Goal: Task Accomplishment & Management: Use online tool/utility

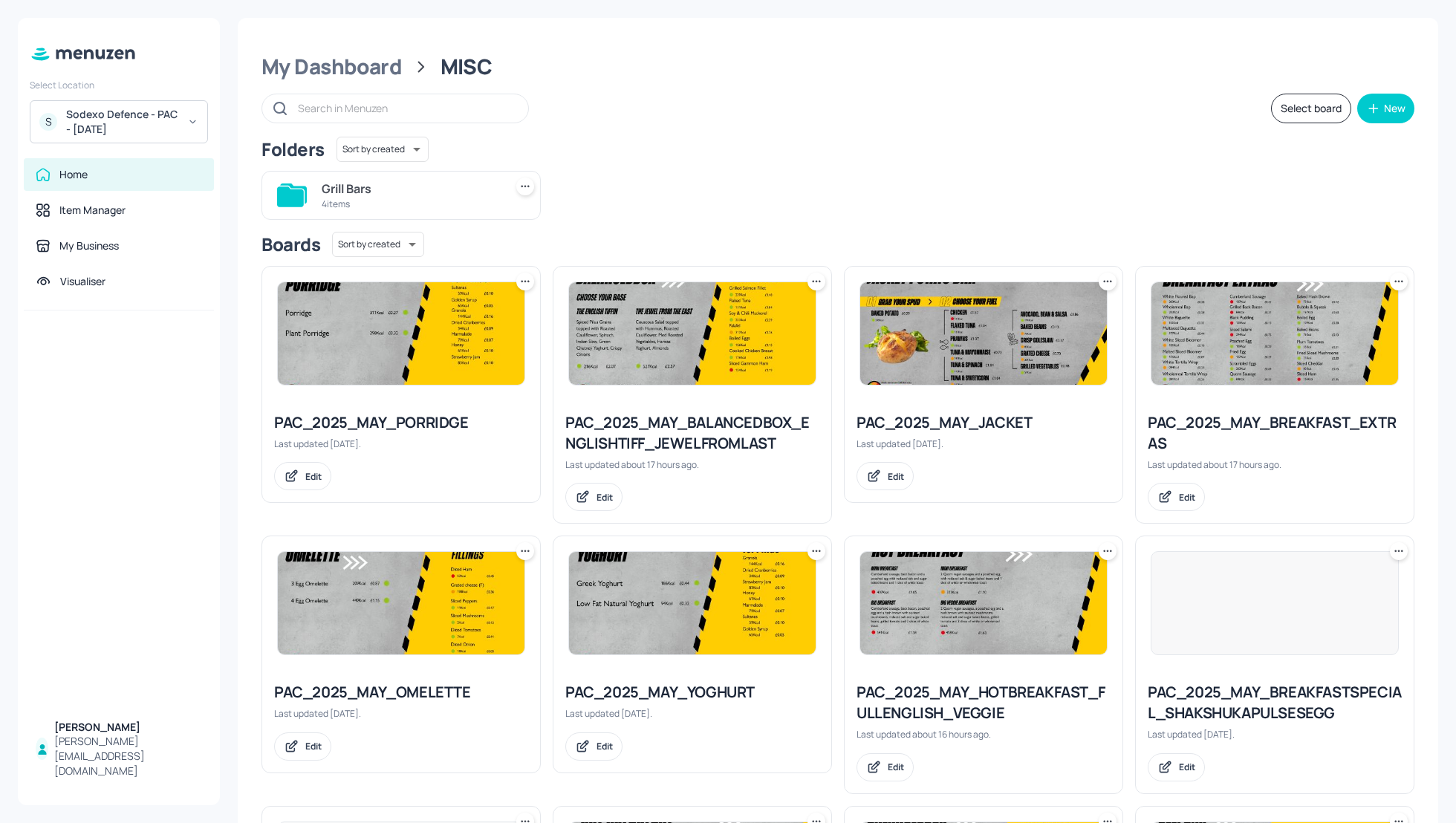
click at [732, 156] on div "Folders Sort by created id ​" at bounding box center [838, 150] width 1153 height 26
click at [339, 193] on div "Grill Bars" at bounding box center [410, 188] width 177 height 18
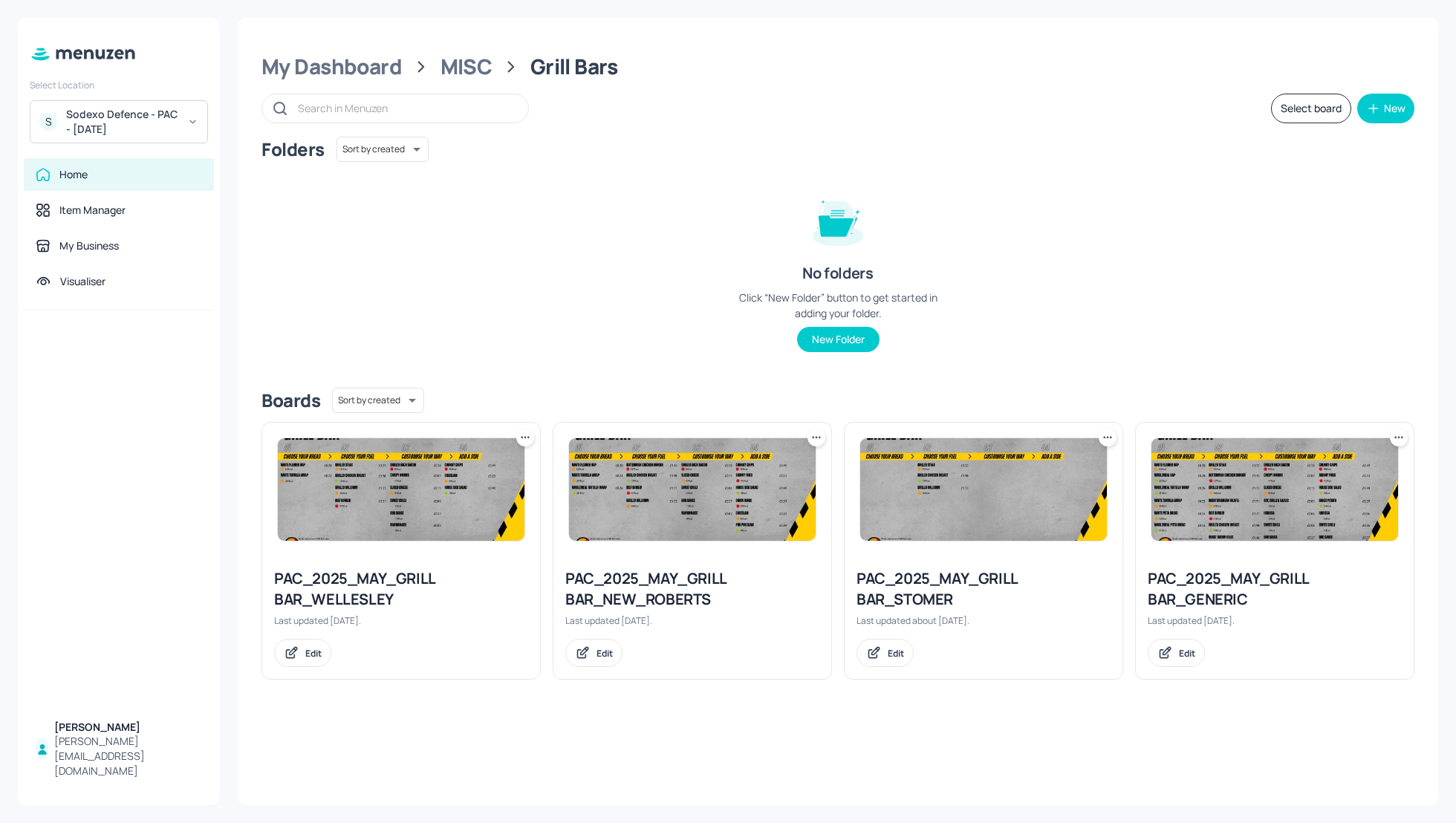
click at [1225, 601] on div "PAC_2025_MAY_GRILL BAR_GENERIC" at bounding box center [1274, 589] width 254 height 41
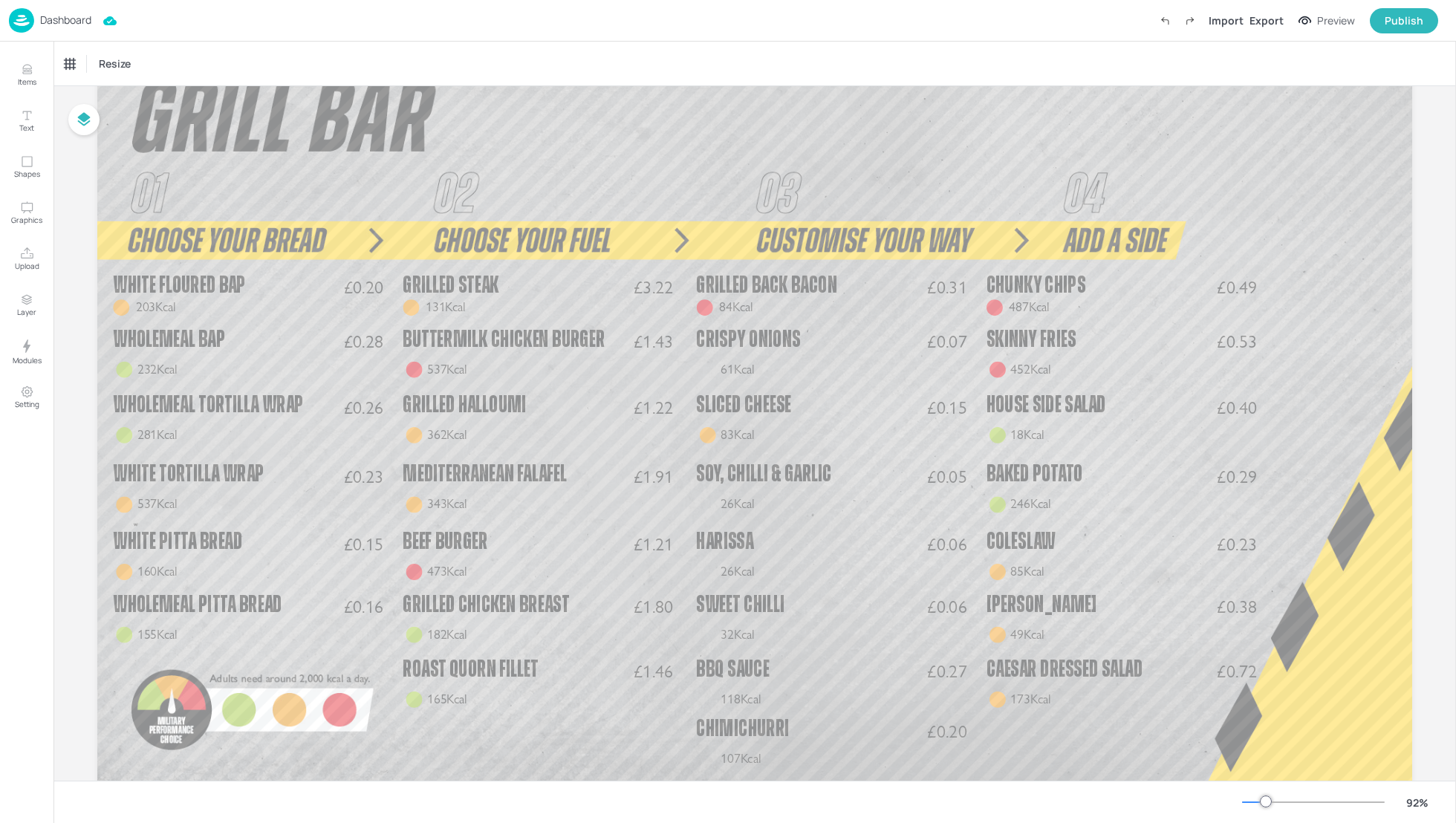
scroll to position [95, 0]
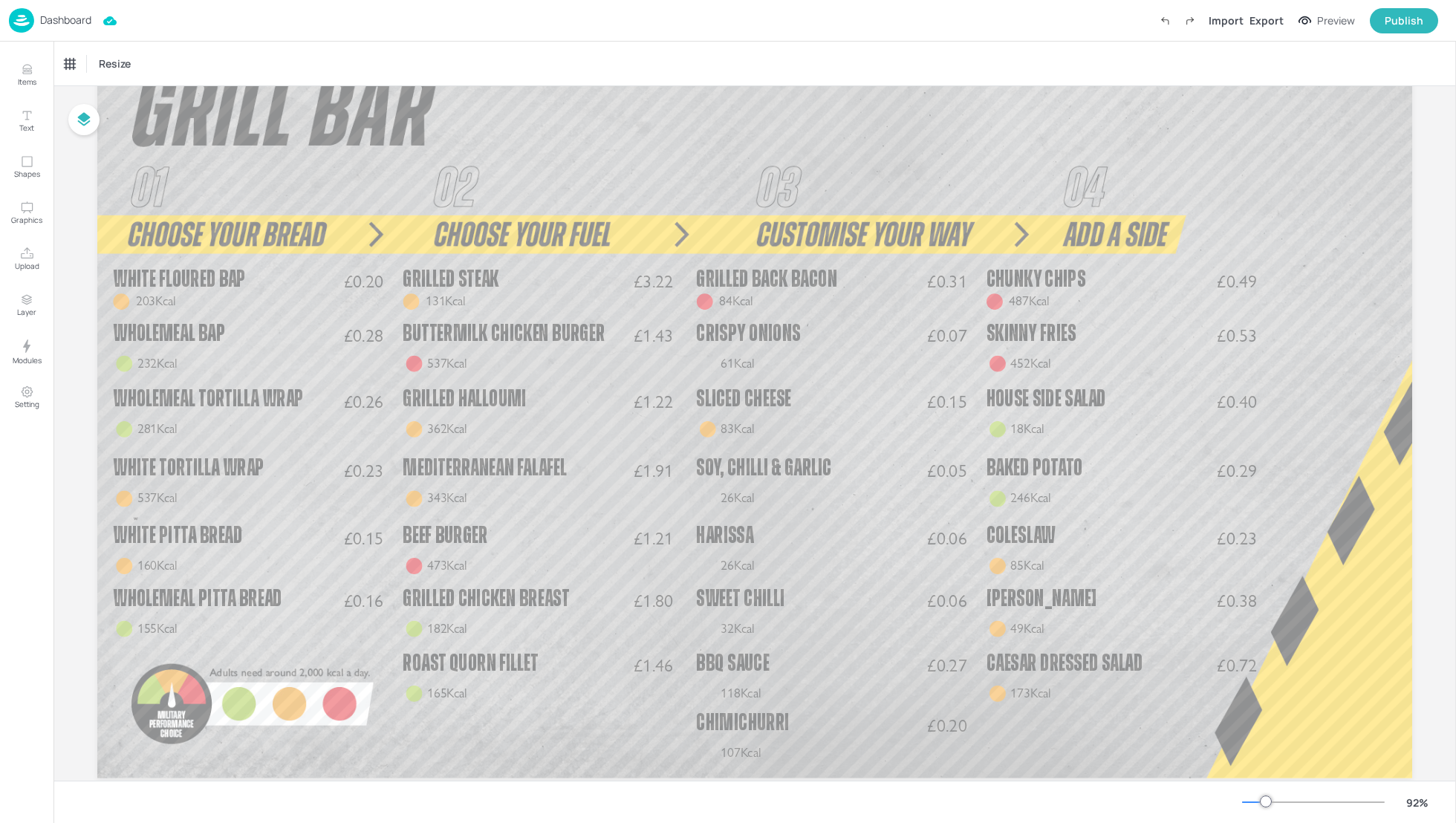
drag, startPoint x: 1456, startPoint y: 396, endPoint x: 1456, endPoint y: 338, distance: 58.0
click at [1456, 337] on div at bounding box center [1456, 432] width 1 height 782
click at [234, 471] on span "White Tortilla Wrap" at bounding box center [189, 469] width 152 height 24
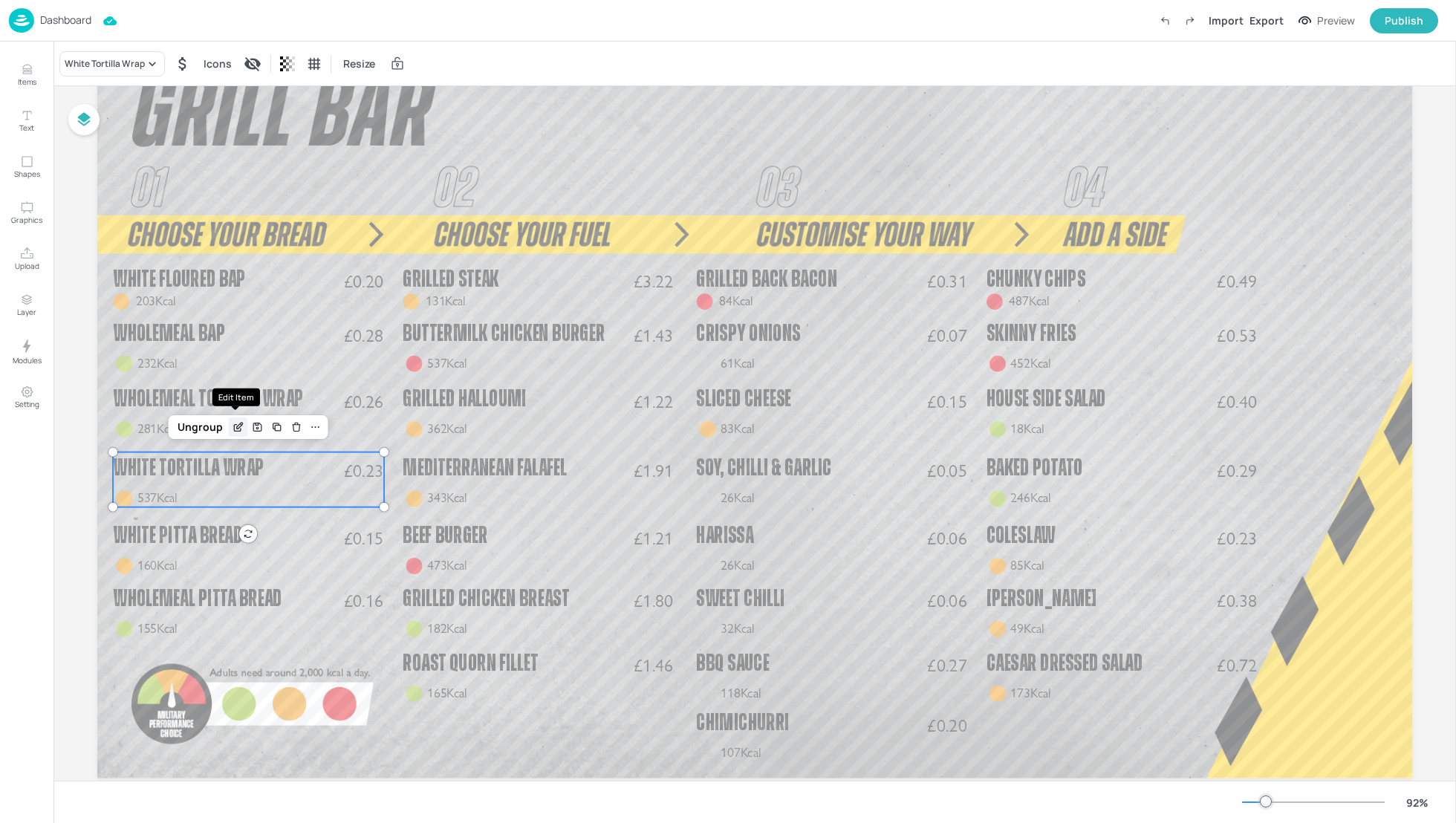
click at [237, 425] on icon "Edit Item" at bounding box center [240, 425] width 6 height 6
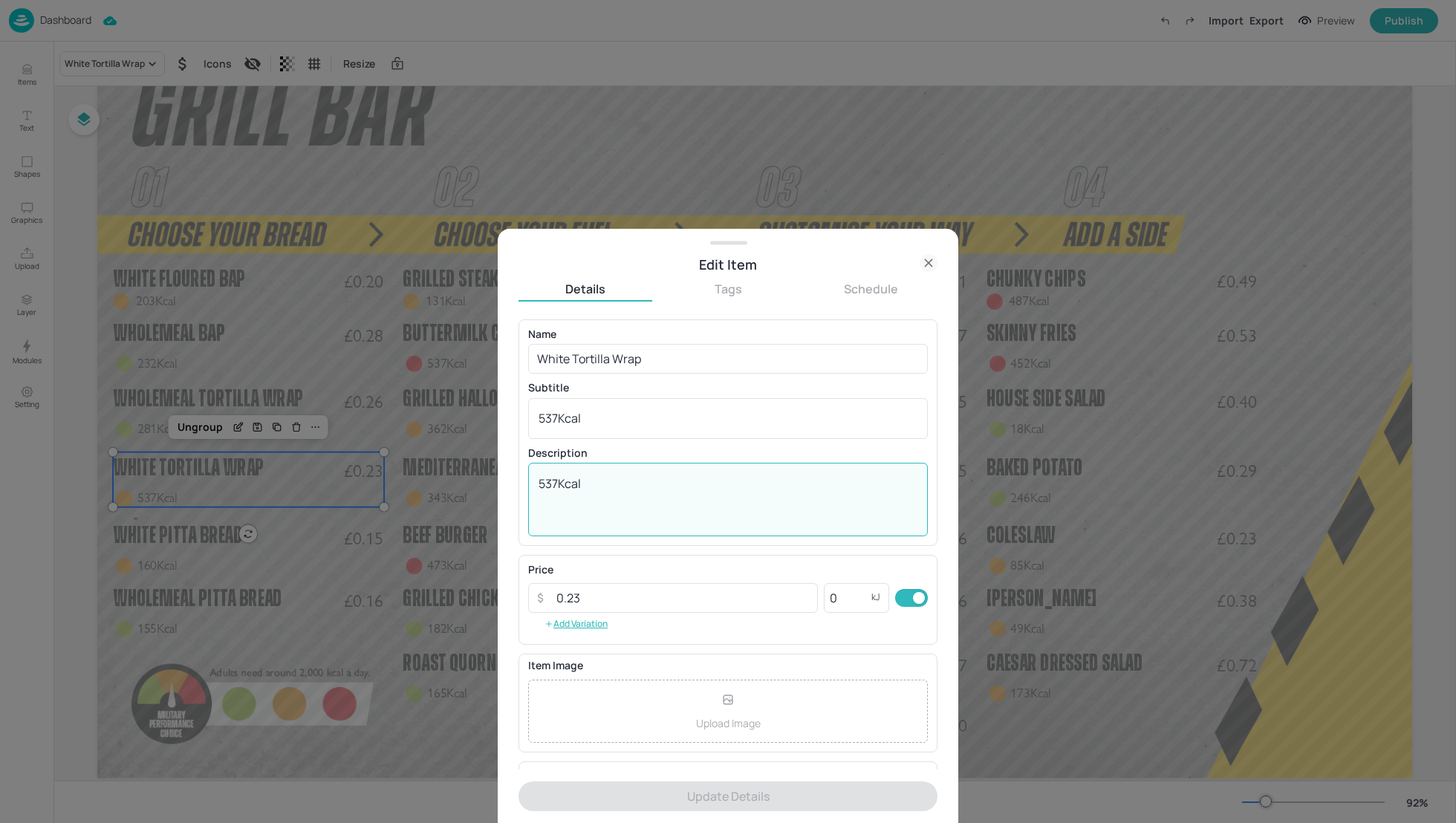
drag, startPoint x: 557, startPoint y: 480, endPoint x: 520, endPoint y: 480, distance: 37.0
click at [520, 480] on div "Name White Tortilla Wrap ​ Subtitle 537Kcal x ​ Description 537Kcal x ​" at bounding box center [728, 433] width 420 height 227
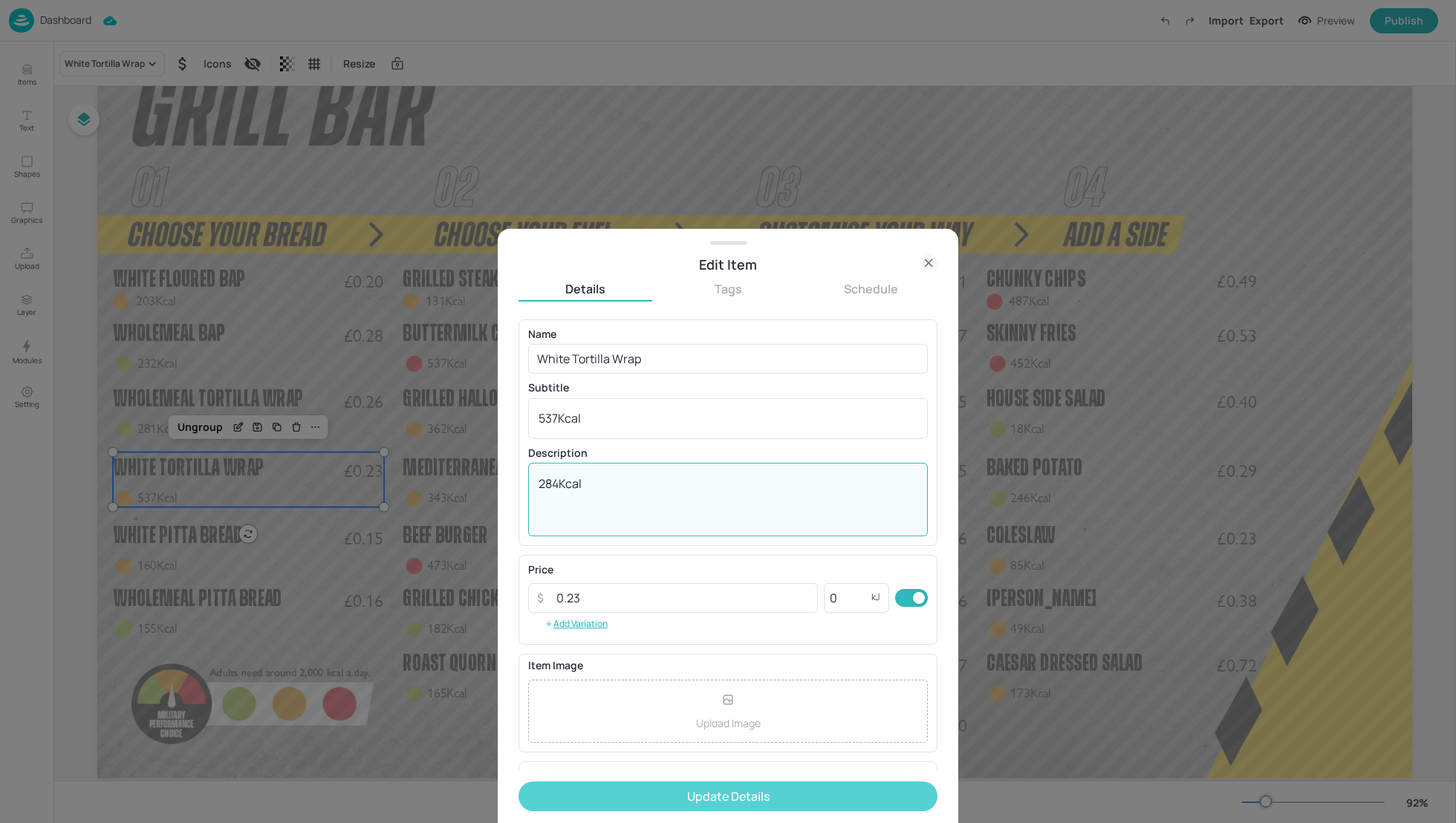
type textarea "284Kcal"
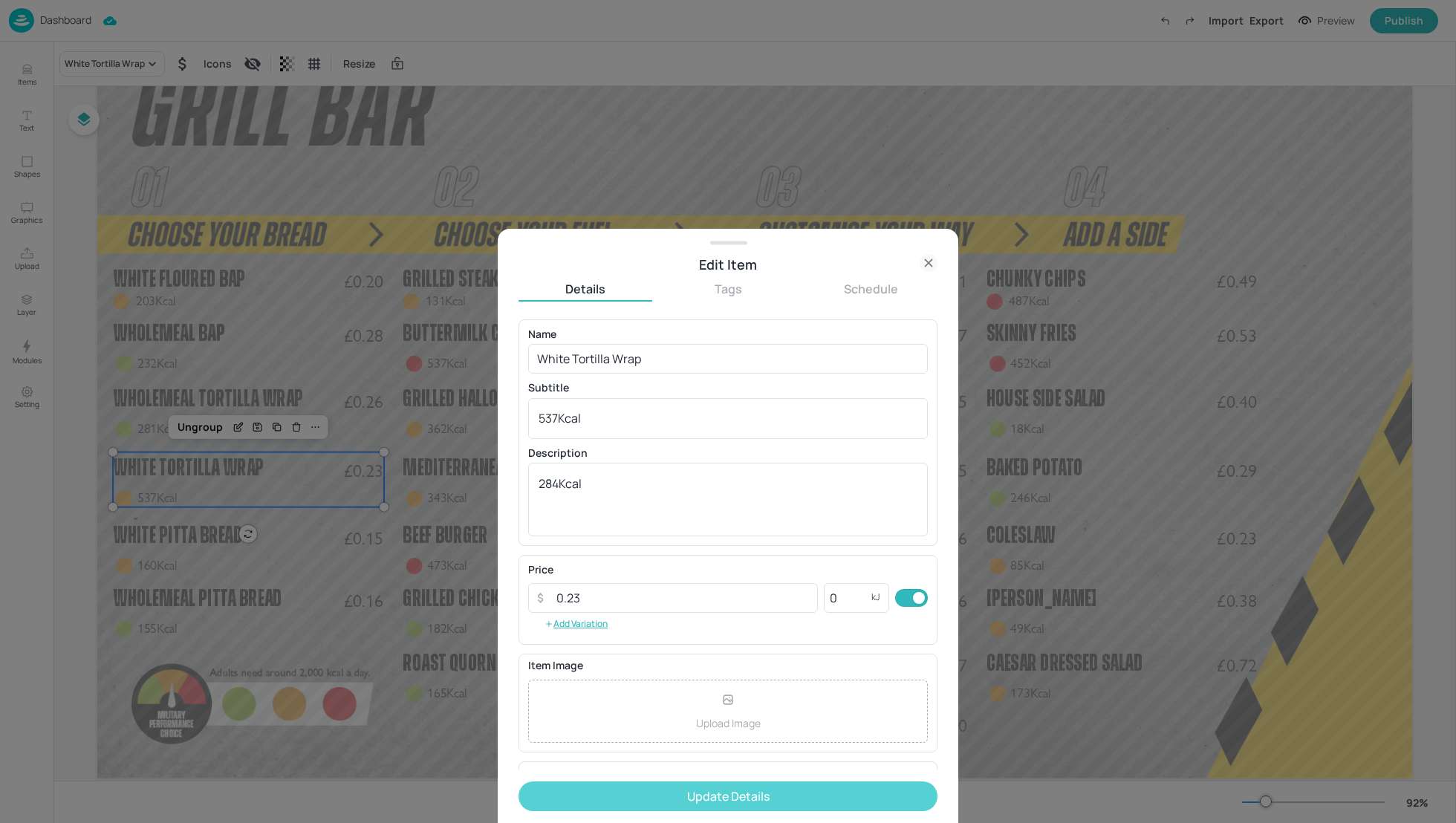
click at [706, 794] on button "Update Details" at bounding box center [728, 796] width 420 height 30
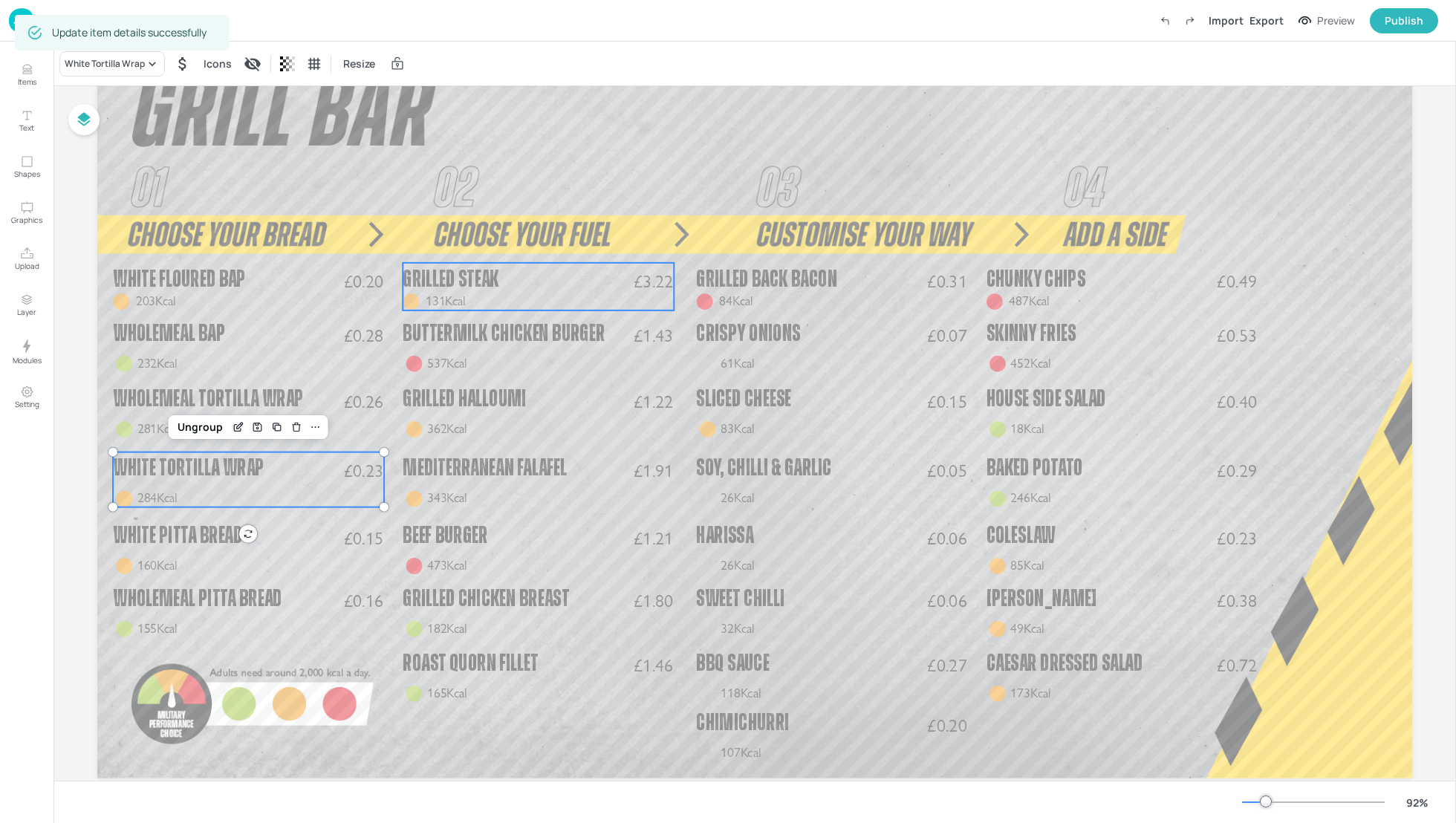
click at [549, 285] on p "Grilled Steak" at bounding box center [519, 279] width 233 height 34
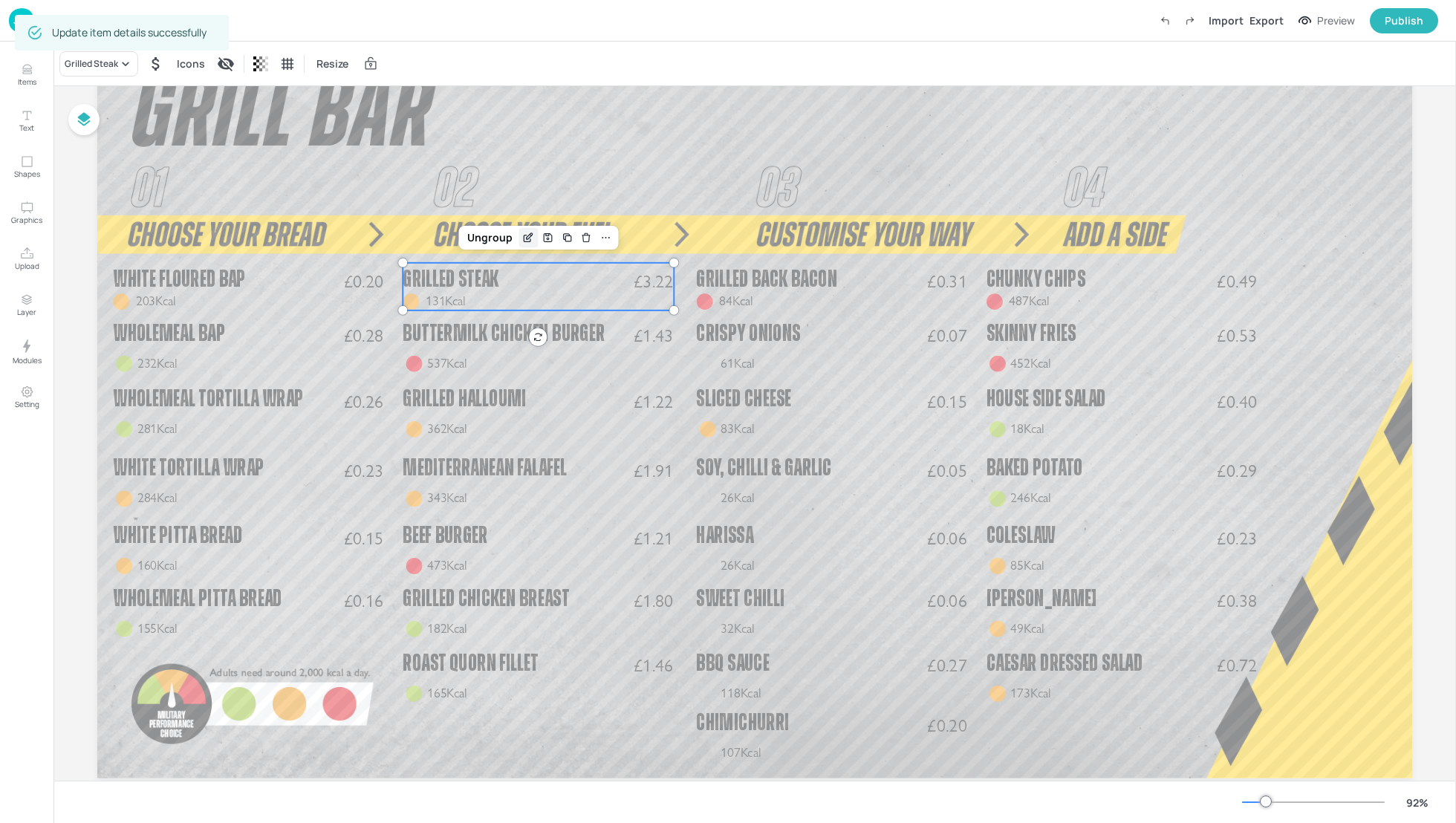
click at [522, 233] on icon "Edit Item" at bounding box center [528, 238] width 13 height 12
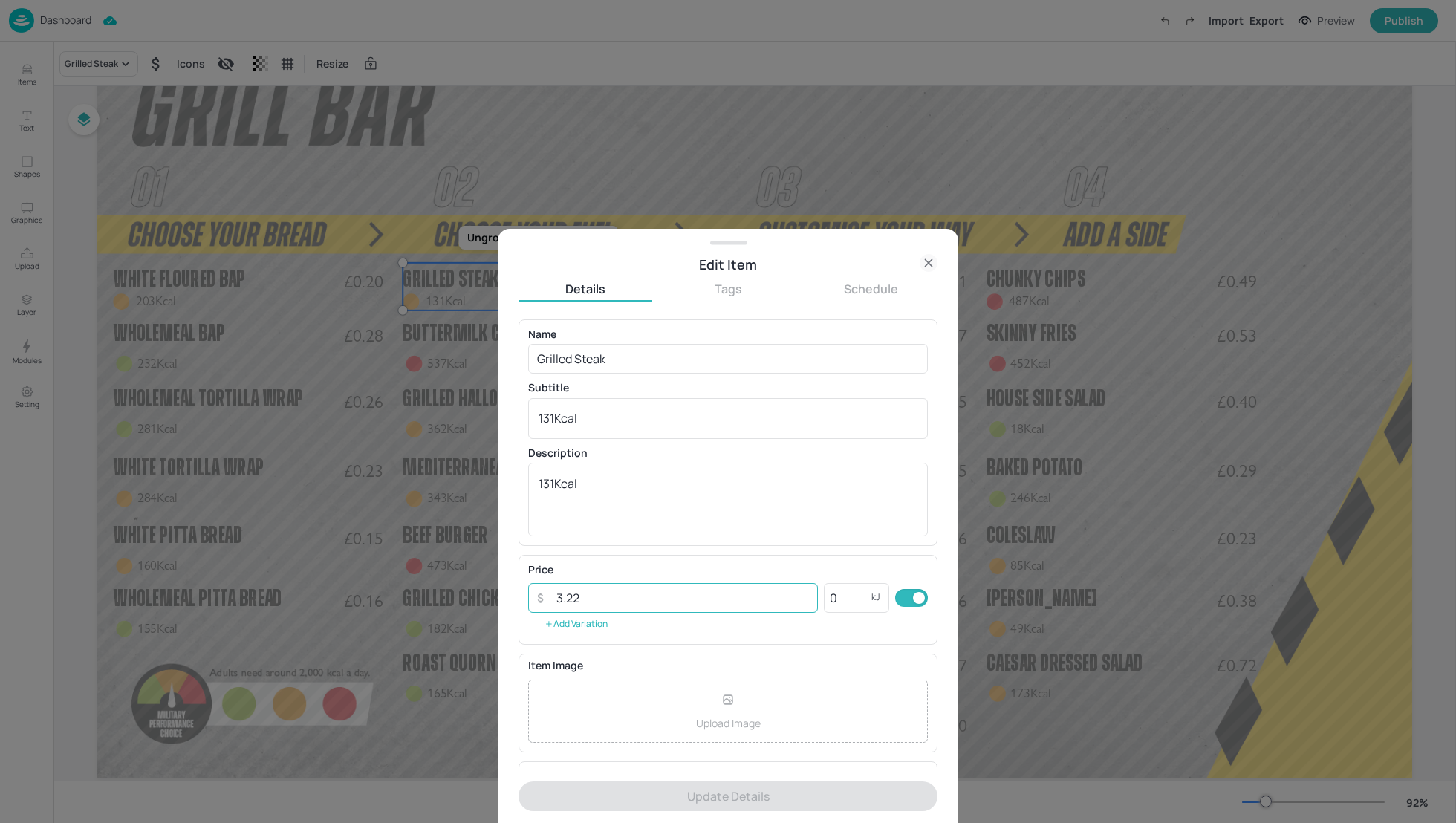
click at [587, 587] on input "3.22" at bounding box center [683, 598] width 270 height 30
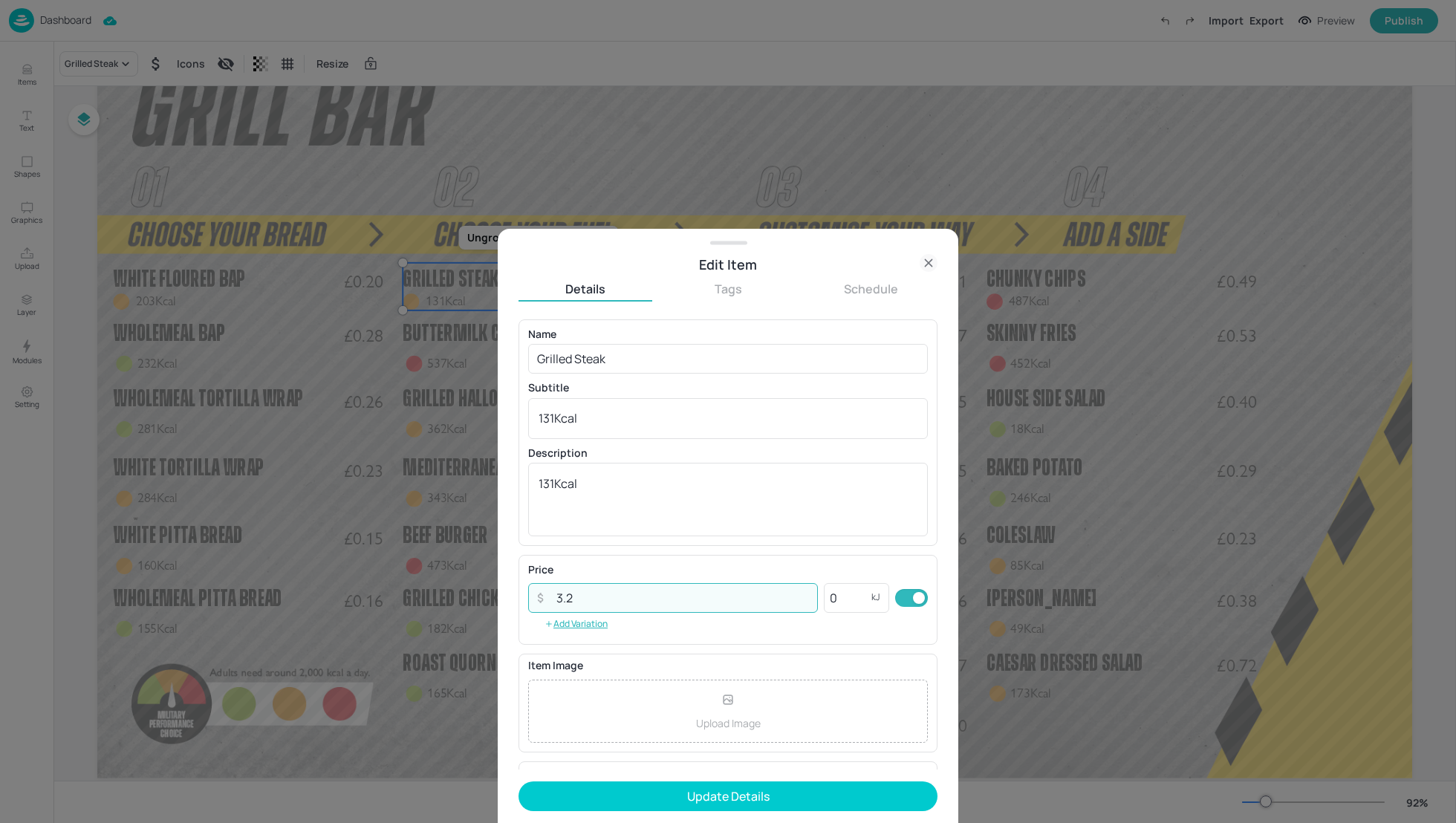
type input "3"
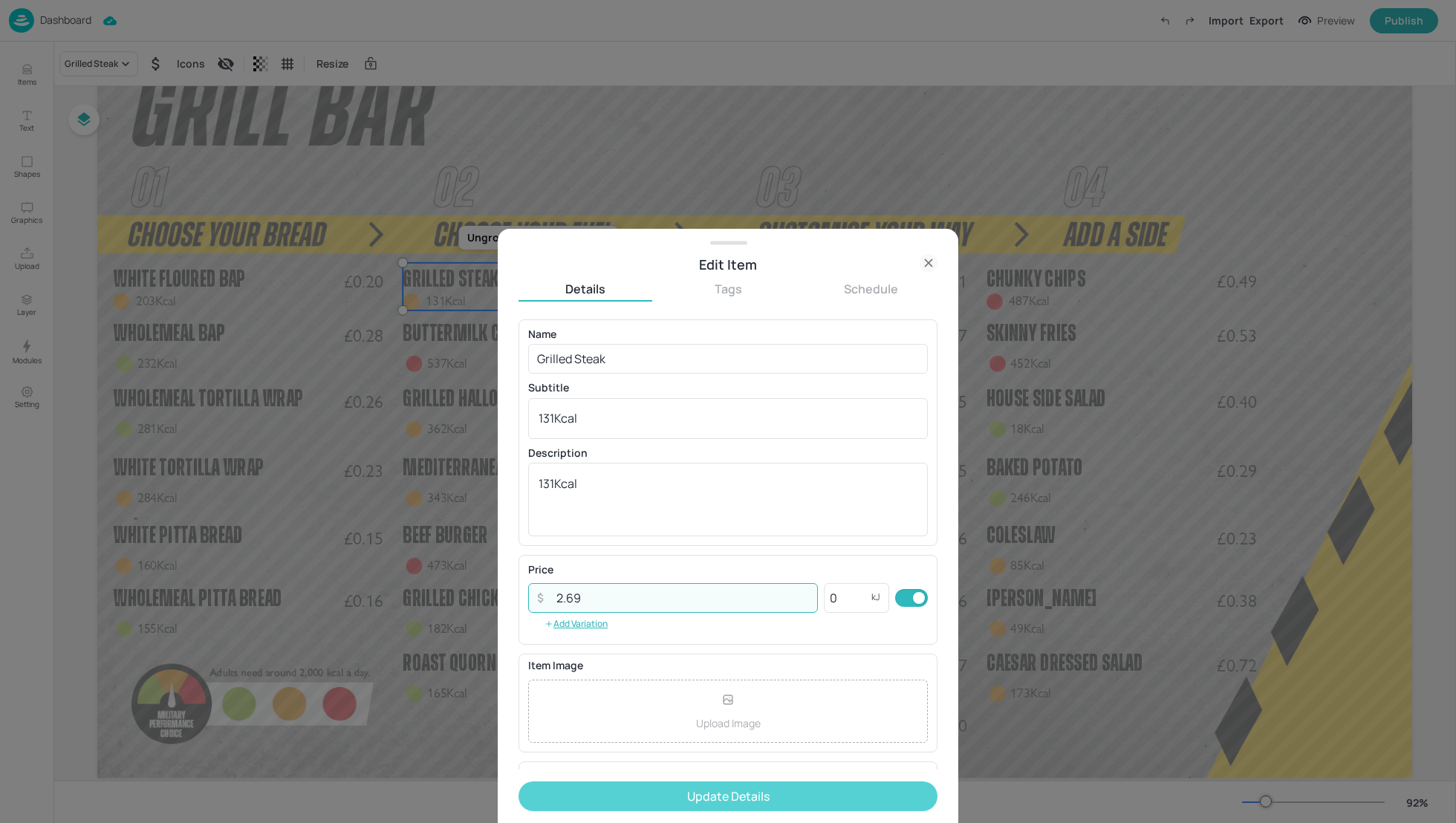
type input "2.69"
click at [750, 793] on button "Update Details" at bounding box center [728, 796] width 420 height 30
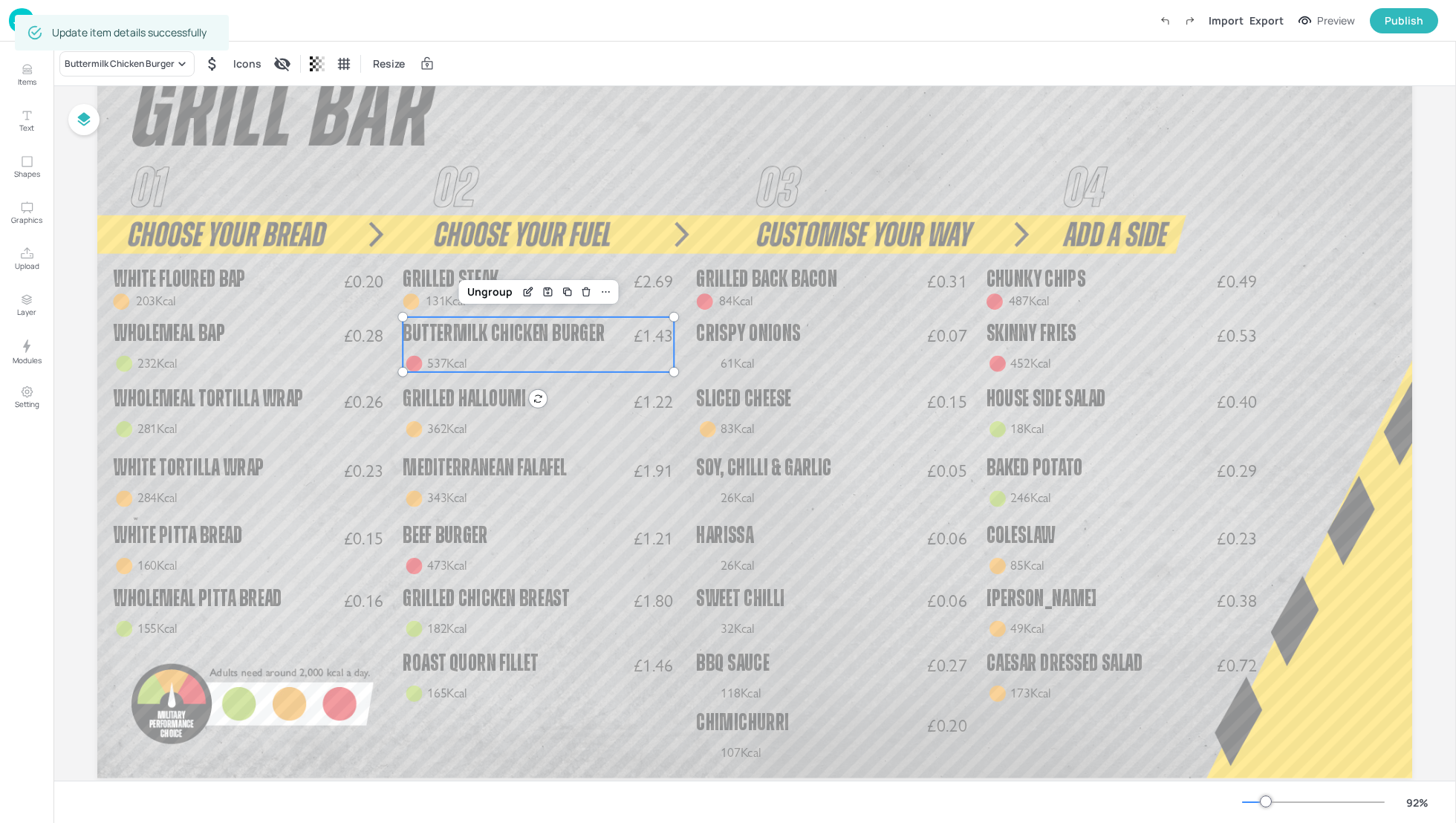
click at [473, 333] on span "Buttermilk Chicken Burger" at bounding box center [503, 334] width 202 height 24
click at [525, 293] on icon "Edit Item" at bounding box center [528, 292] width 13 height 12
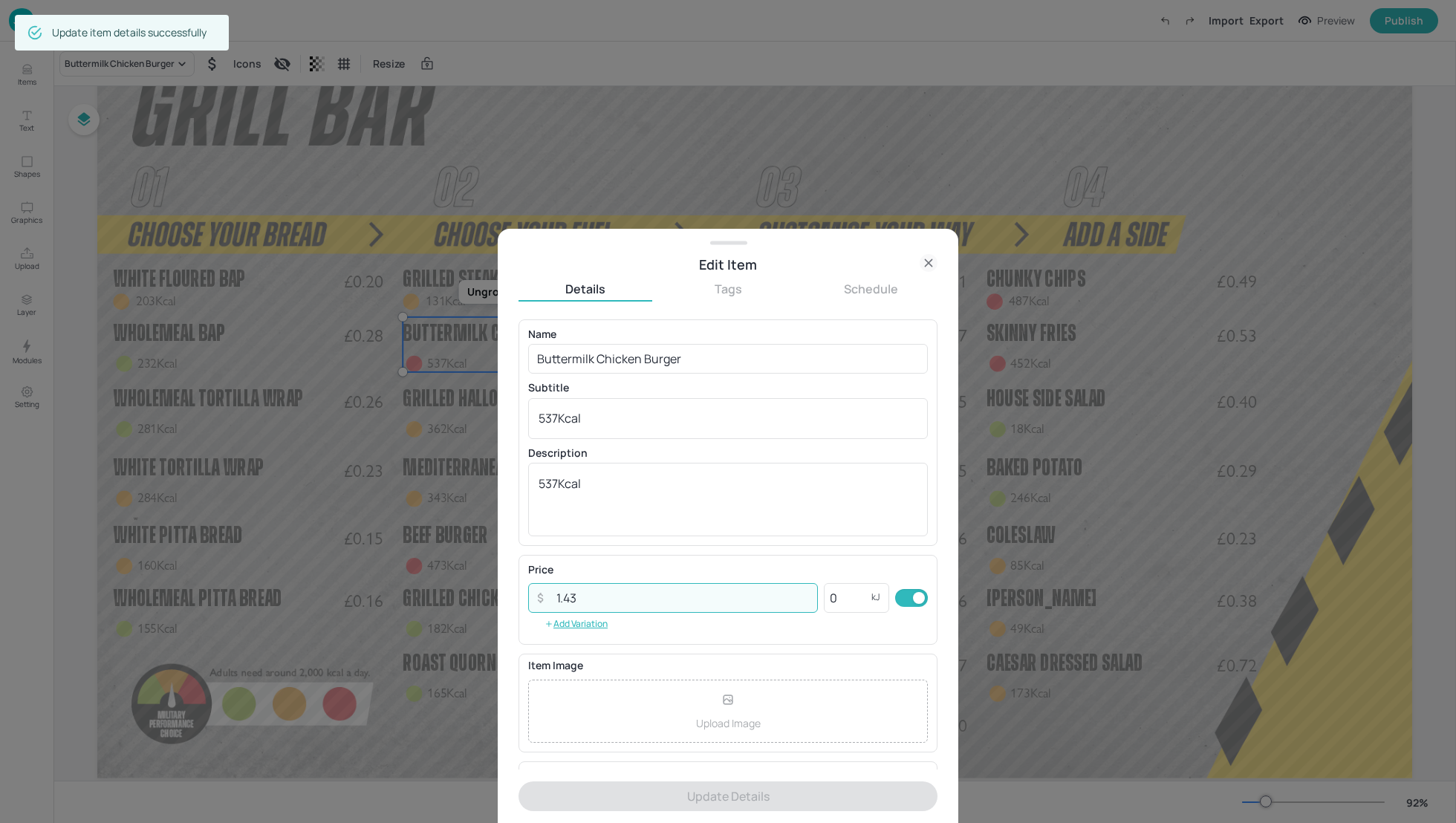
click at [589, 595] on input "1.43" at bounding box center [683, 598] width 270 height 30
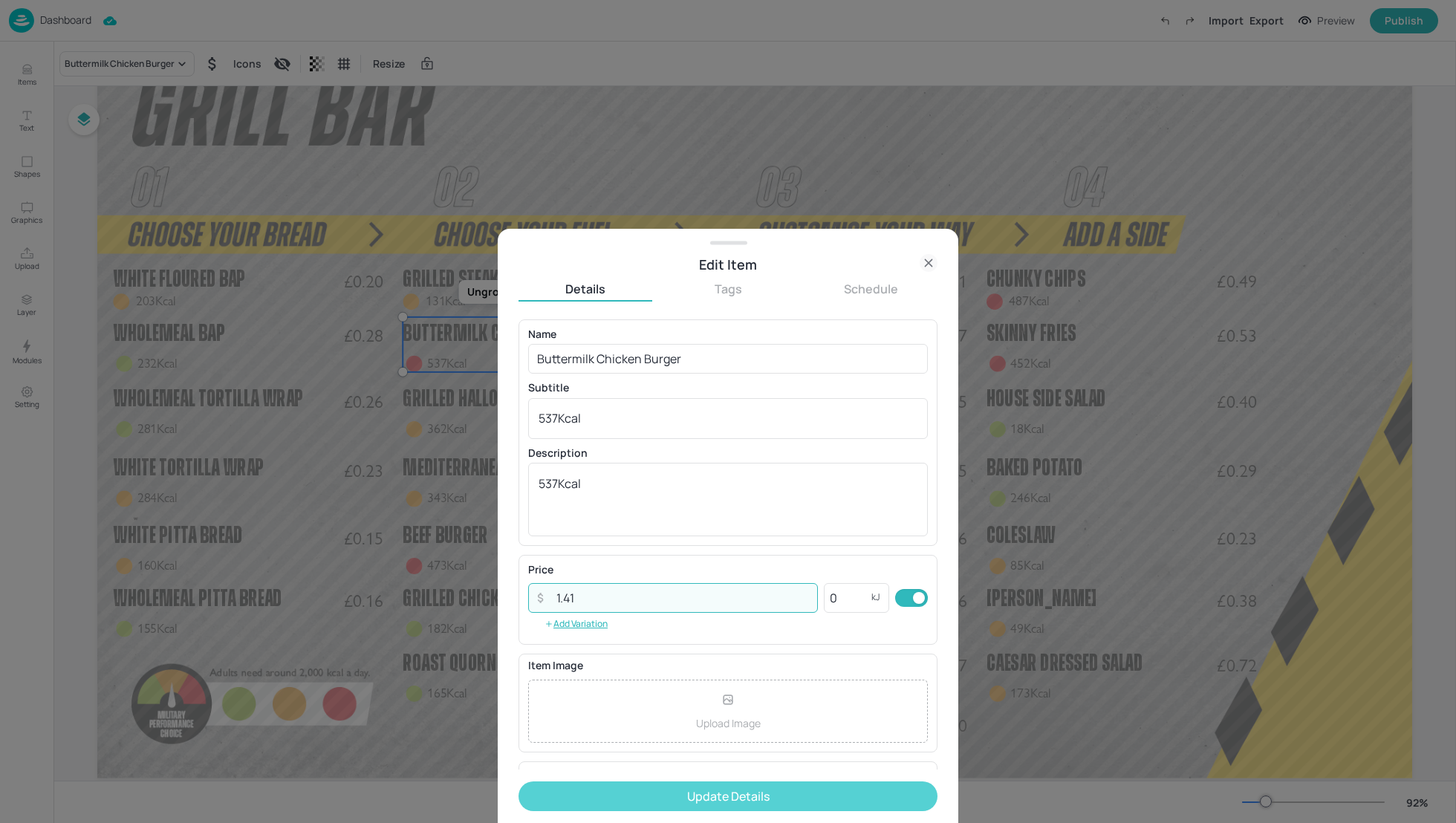
type input "1.41"
click at [705, 801] on button "Update Details" at bounding box center [728, 796] width 420 height 30
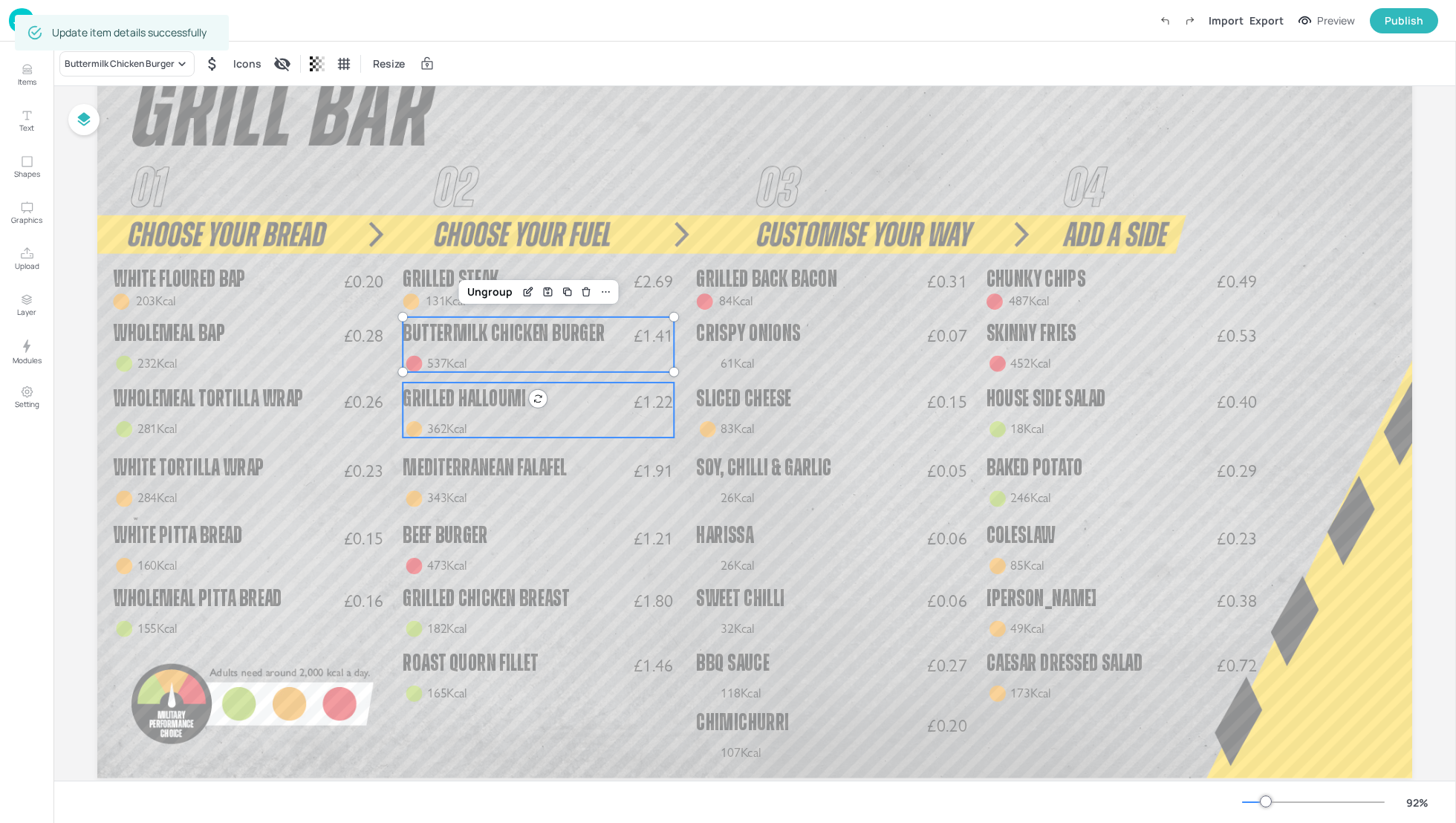
click at [477, 402] on span "Grilled Halloumi" at bounding box center [464, 399] width 123 height 24
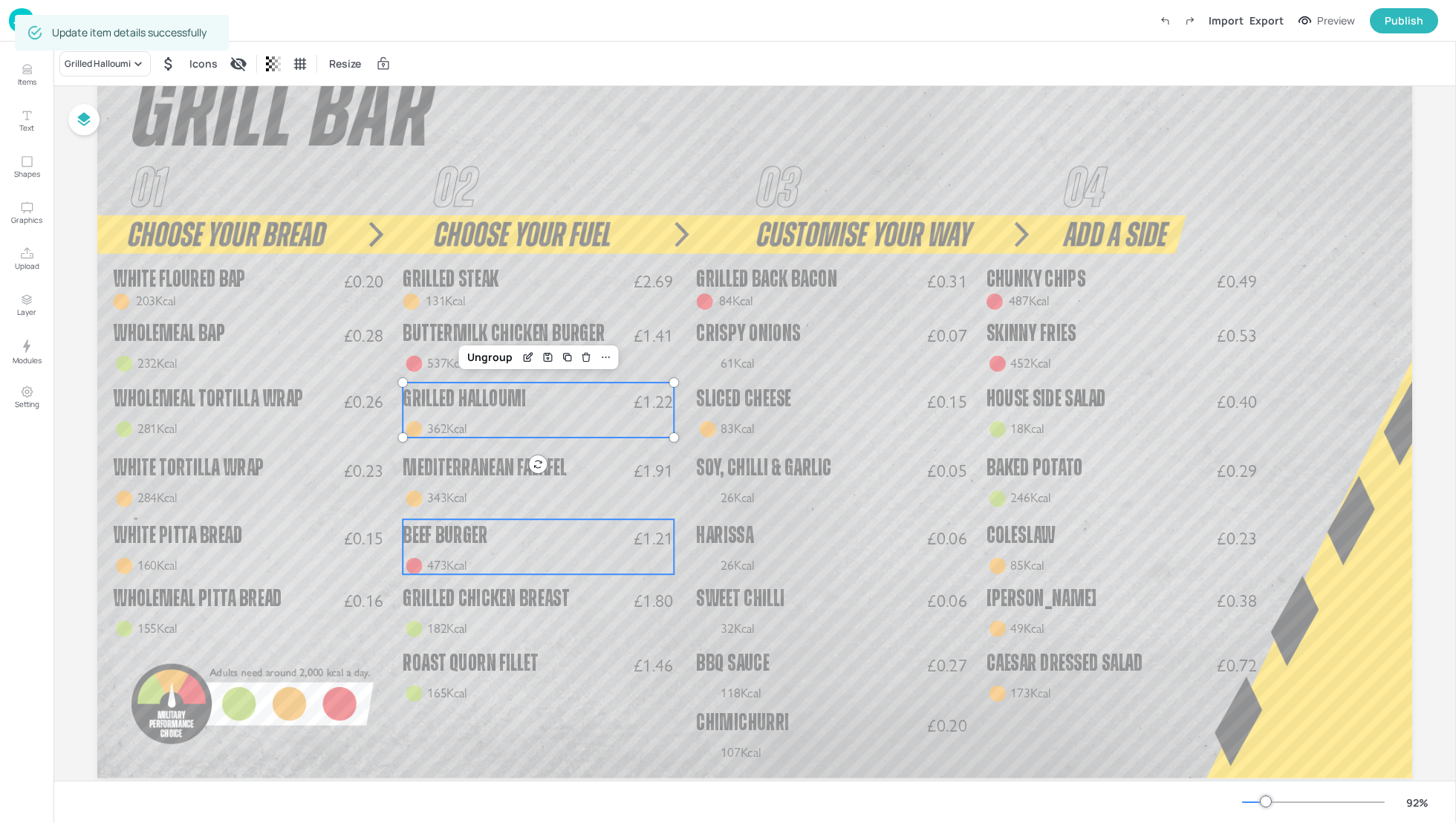
click at [525, 549] on p "Beef Burger" at bounding box center [519, 536] width 233 height 34
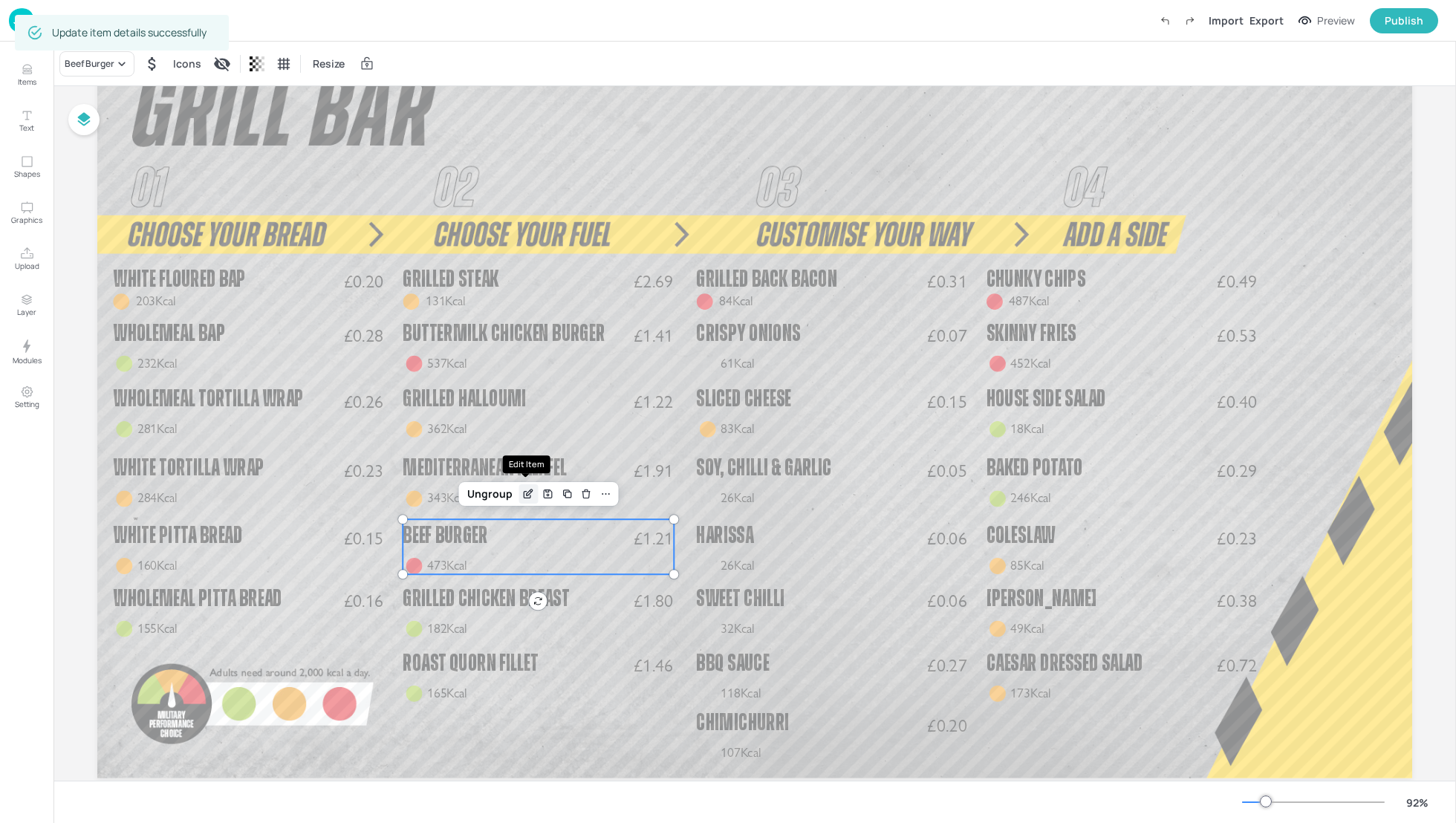
click at [523, 489] on icon "Edit Item" at bounding box center [528, 494] width 13 height 12
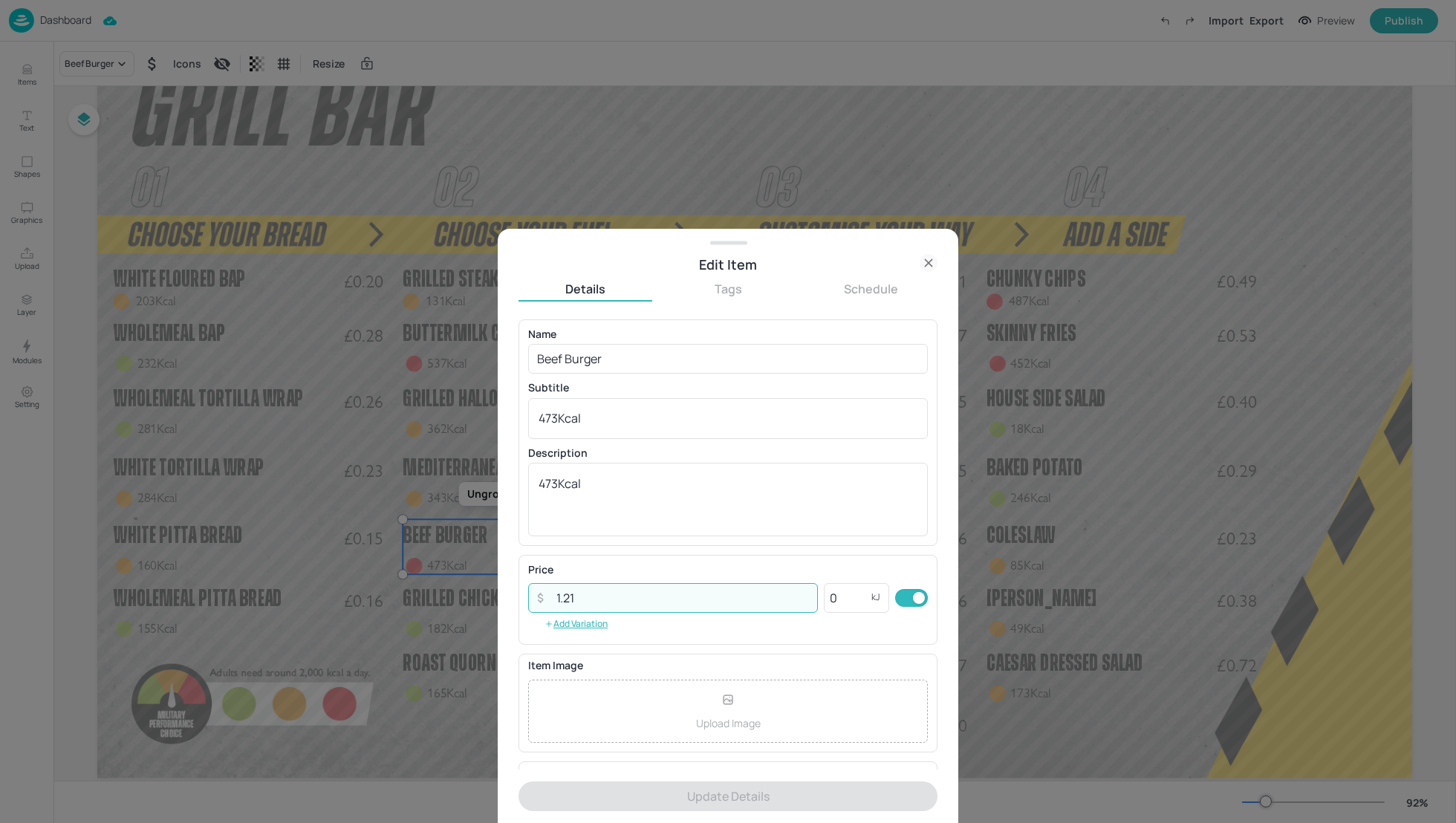
drag, startPoint x: 578, startPoint y: 591, endPoint x: 566, endPoint y: 592, distance: 12.0
click at [566, 592] on input "1.21" at bounding box center [683, 598] width 270 height 30
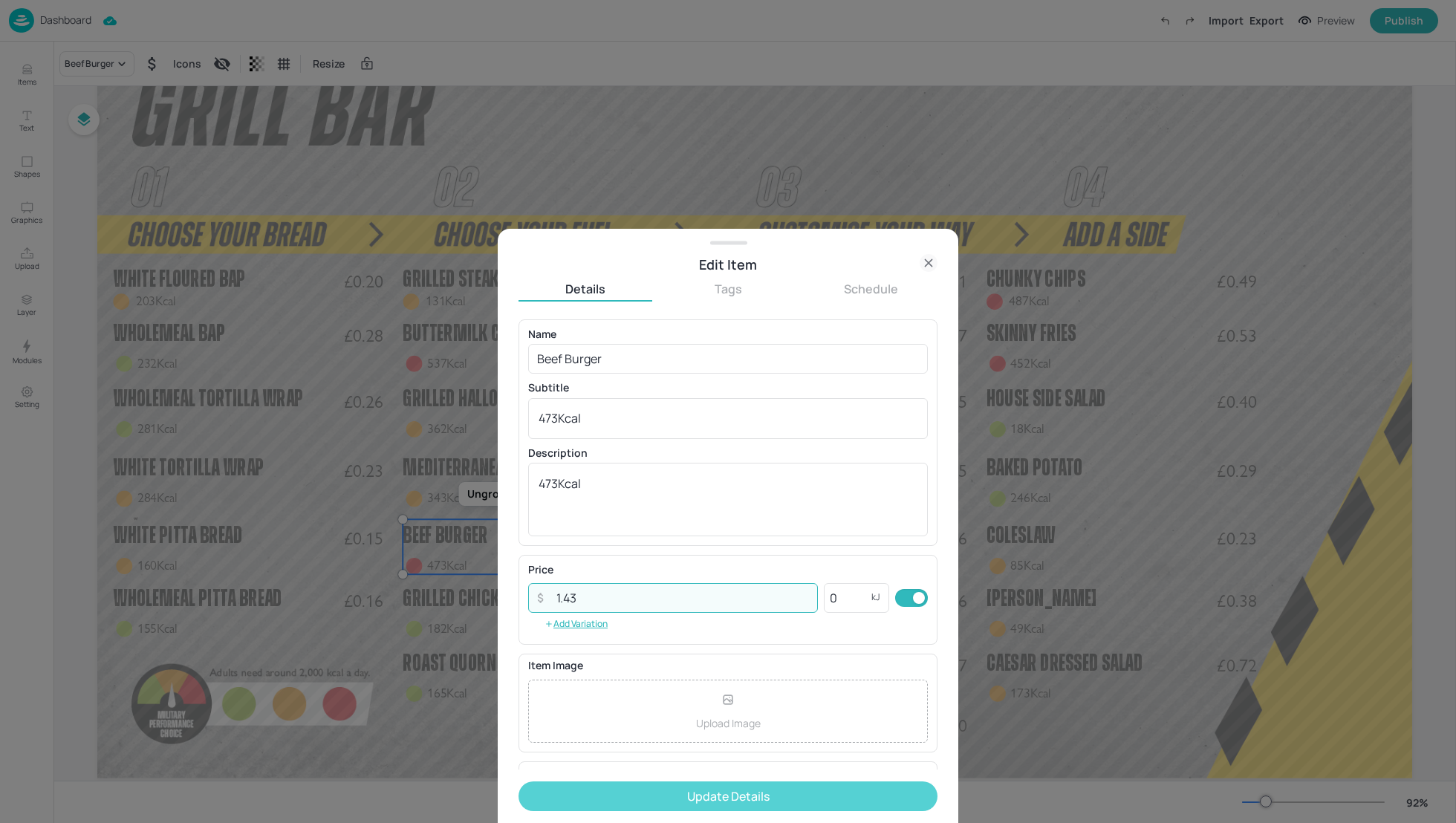
type input "1.43"
click at [732, 789] on button "Update Details" at bounding box center [728, 796] width 420 height 30
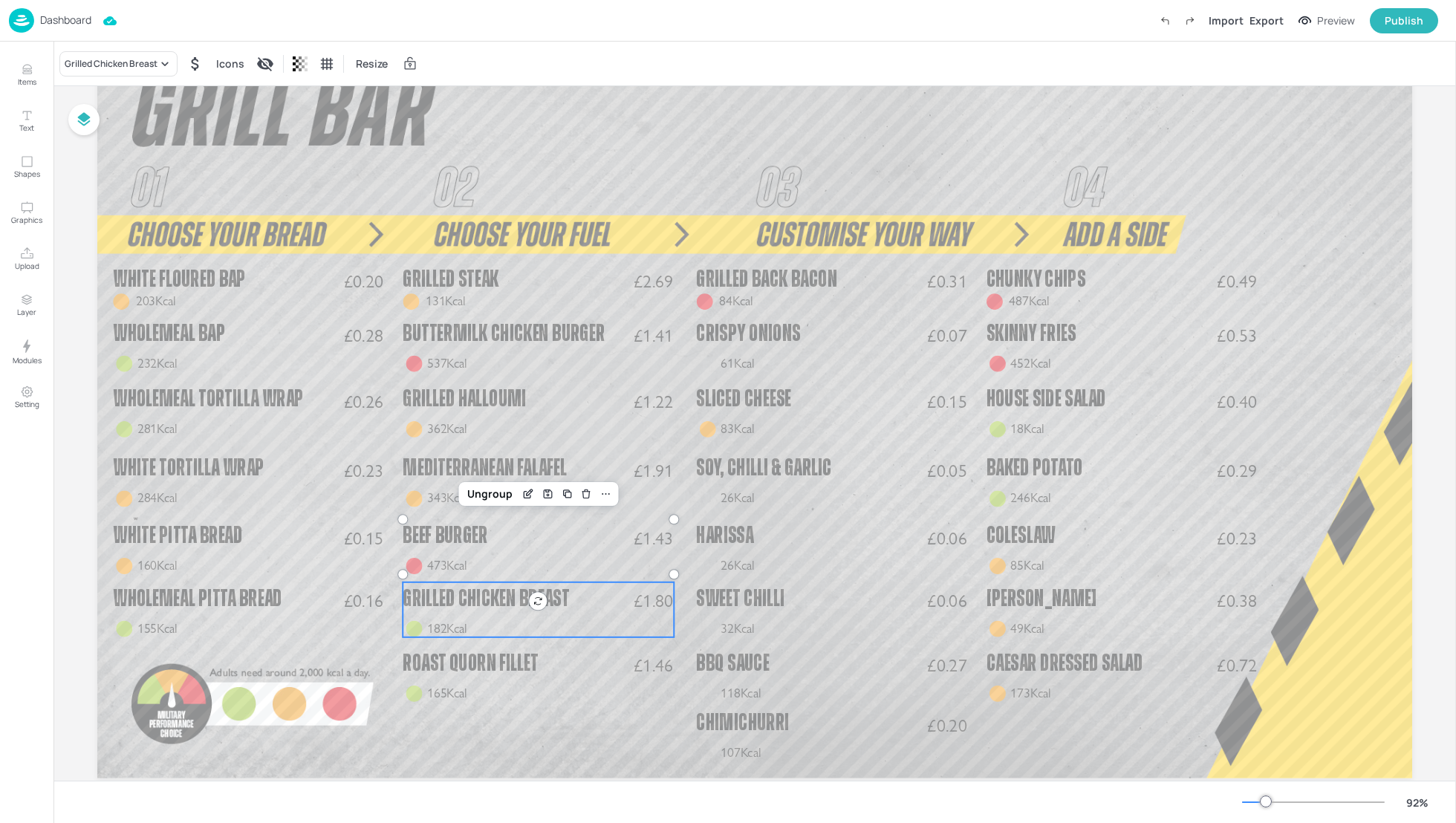
click at [477, 613] on p "Grilled Chicken Breast" at bounding box center [519, 599] width 233 height 34
click at [525, 558] on icon "Edit Item" at bounding box center [528, 558] width 13 height 12
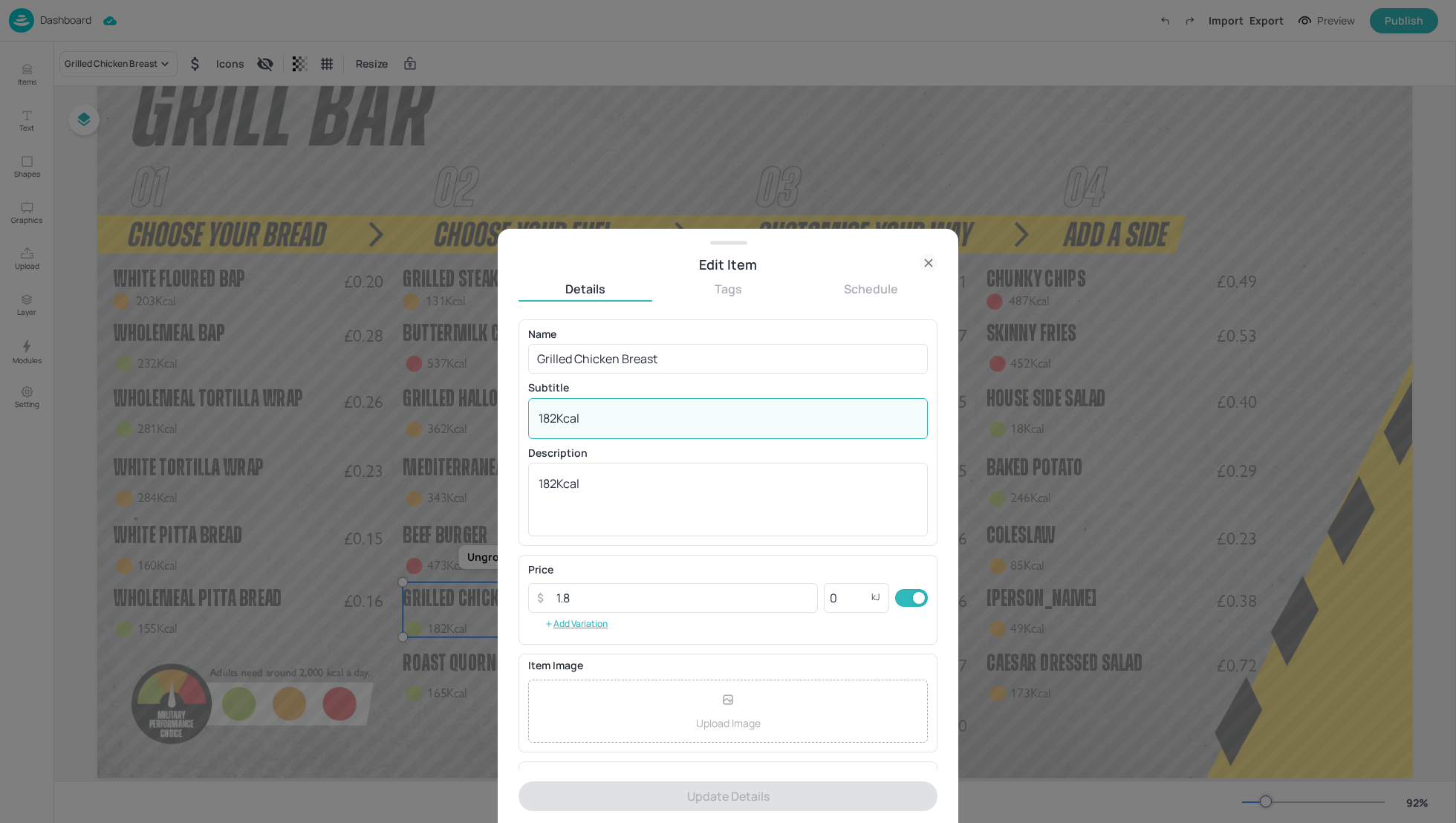
drag, startPoint x: 555, startPoint y: 419, endPoint x: 546, endPoint y: 417, distance: 9.2
click at [546, 417] on textarea "182Kcal" at bounding box center [728, 418] width 379 height 17
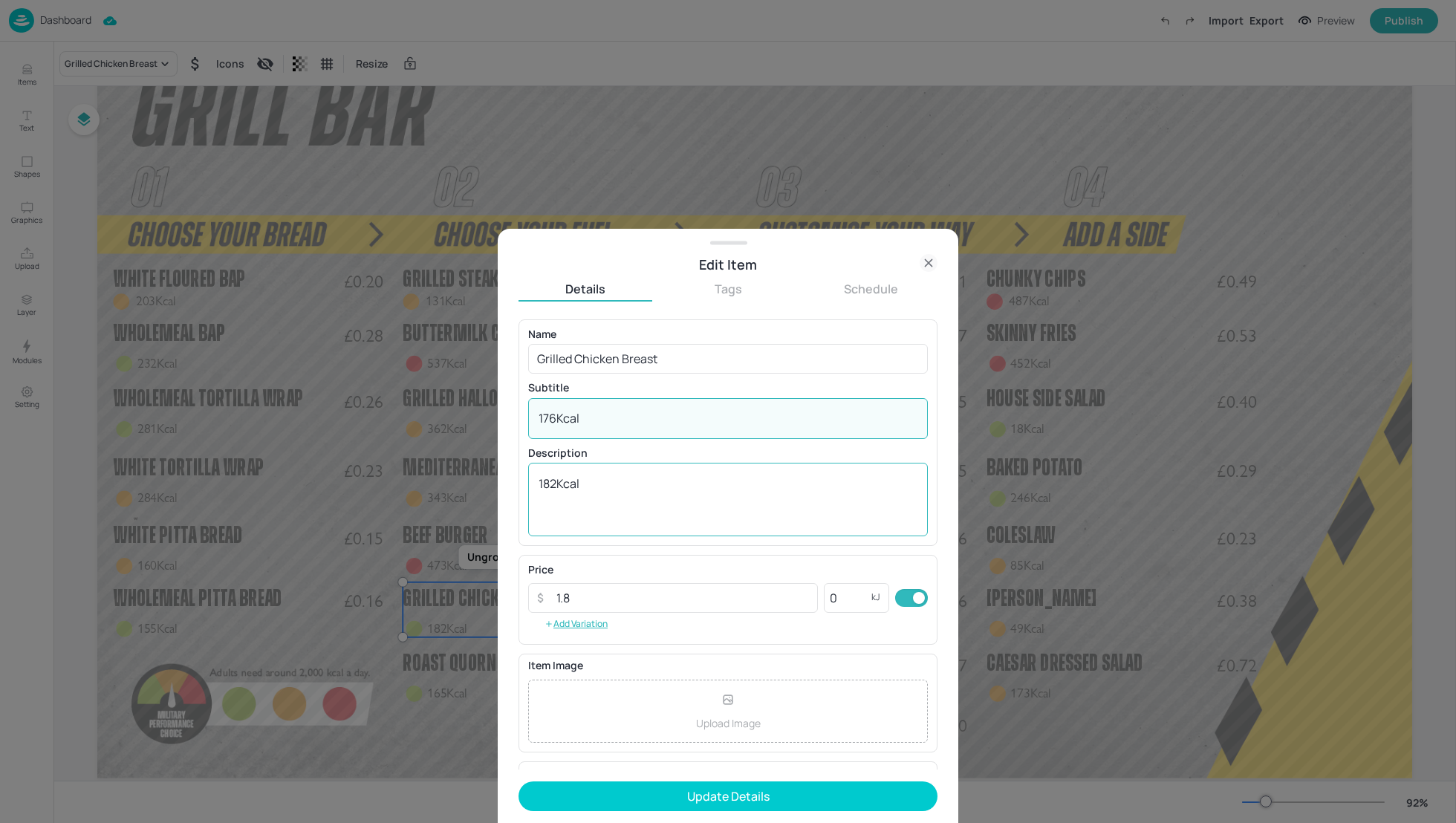
type textarea "176Kcal"
click at [555, 485] on textarea "182Kcal" at bounding box center [728, 500] width 379 height 49
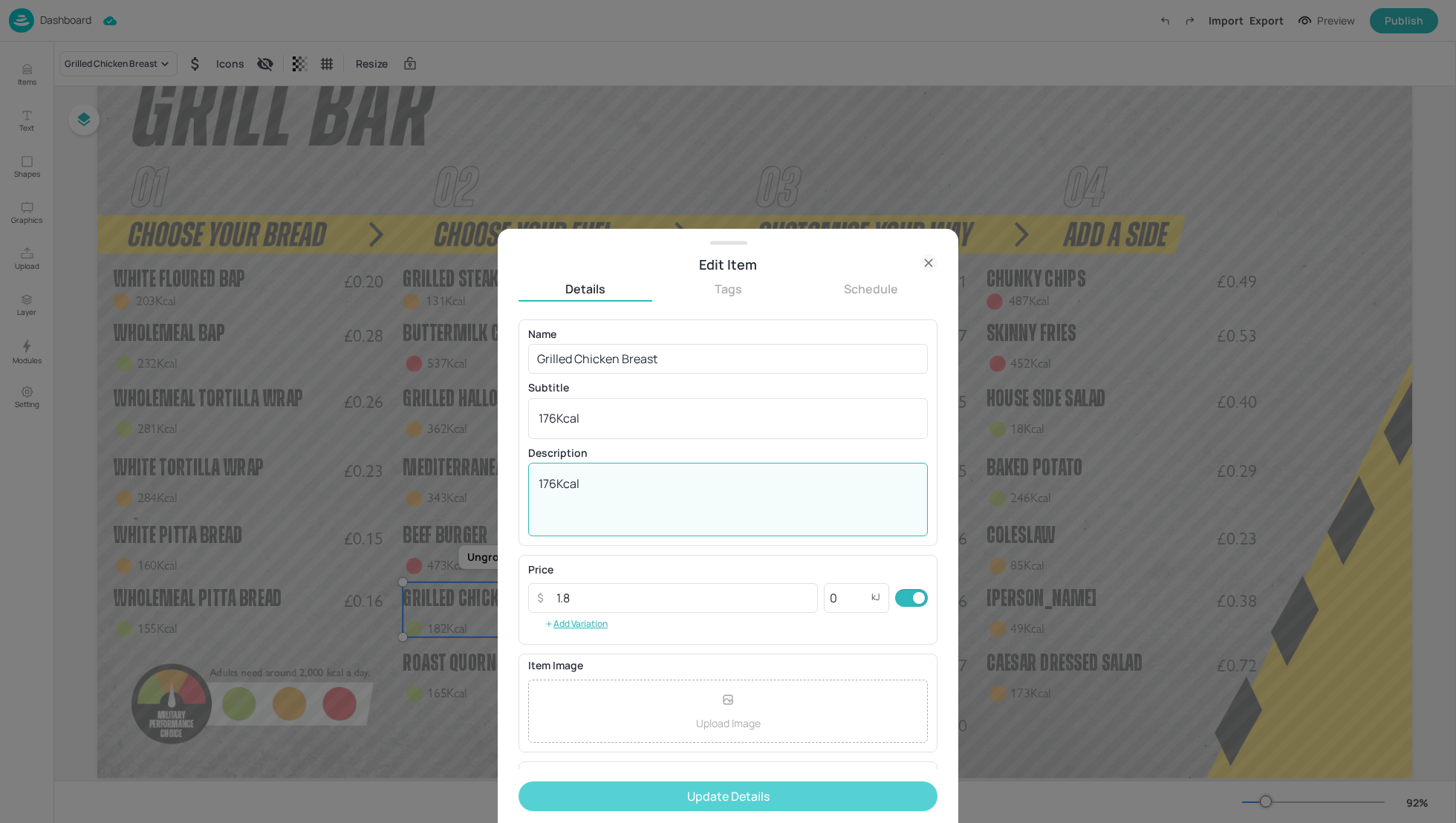
type textarea "176Kcal"
click at [667, 793] on button "Update Details" at bounding box center [728, 796] width 420 height 30
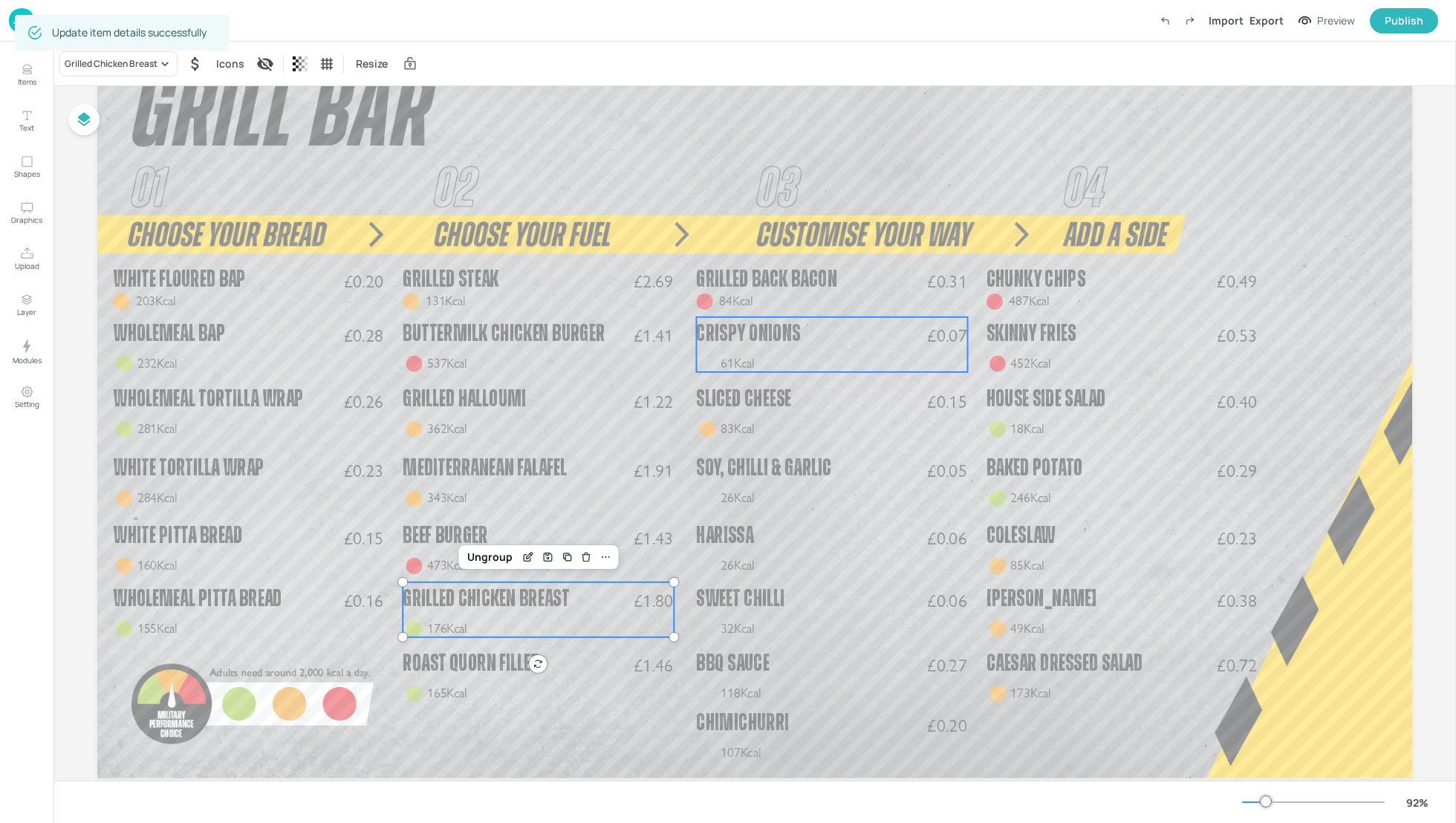
click at [852, 356] on div "Crispy Onions 61Kcal £0.07" at bounding box center [831, 344] width 271 height 55
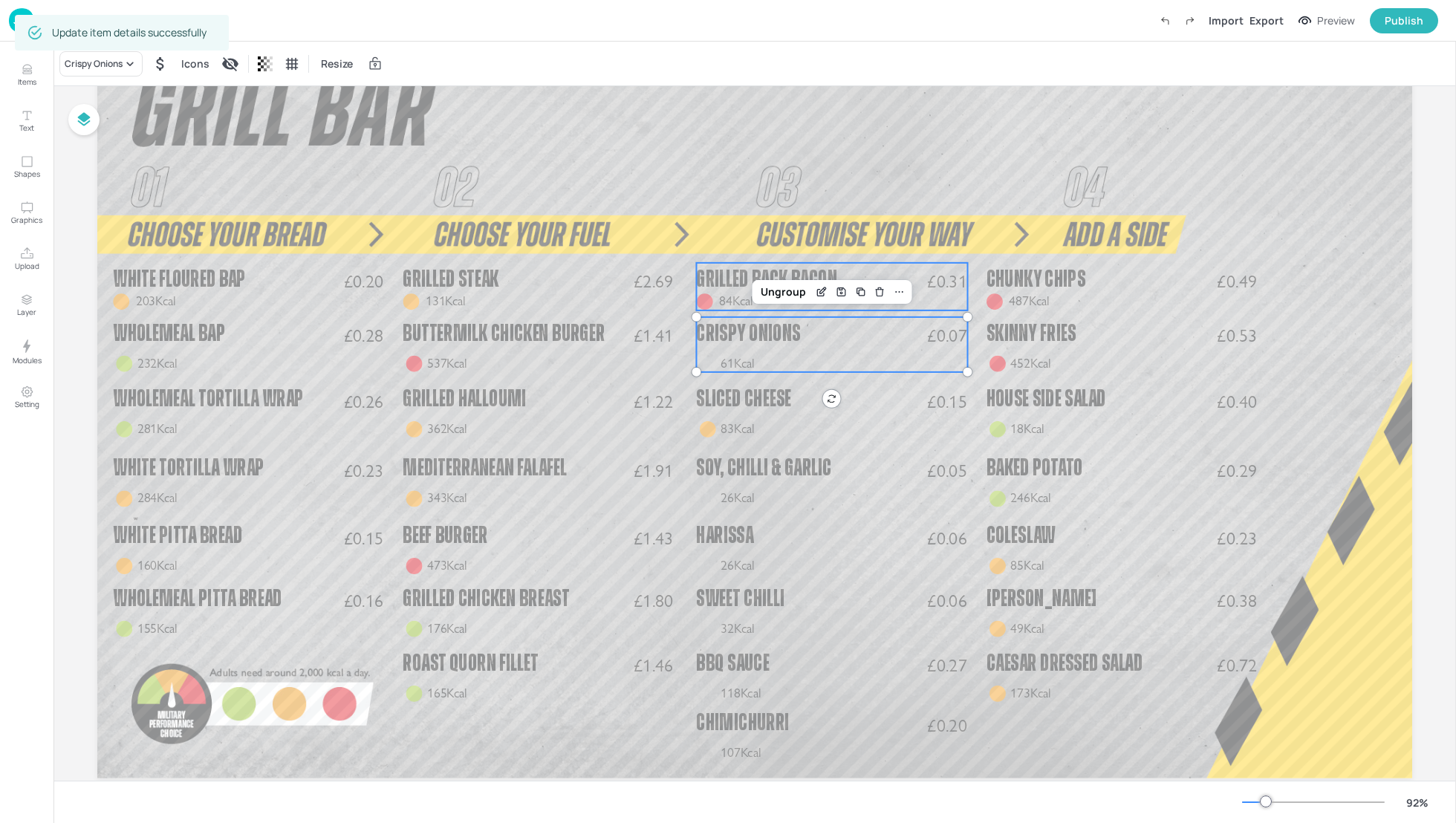
click at [717, 273] on span "Grilled Back Bacon" at bounding box center [766, 279] width 140 height 24
